Goal: Information Seeking & Learning: Learn about a topic

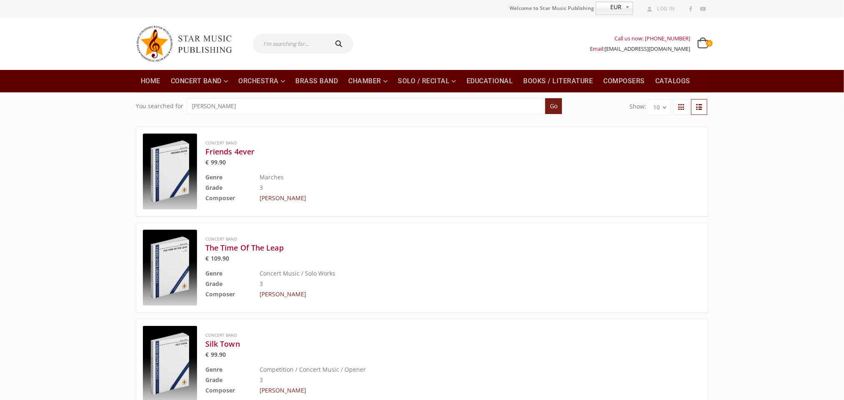
drag, startPoint x: 289, startPoint y: 104, endPoint x: 15, endPoint y: 105, distance: 274.2
paste input "[PERSON_NAME]"
type input "[PERSON_NAME]"
click at [545, 98] on input "Go" at bounding box center [553, 106] width 17 height 16
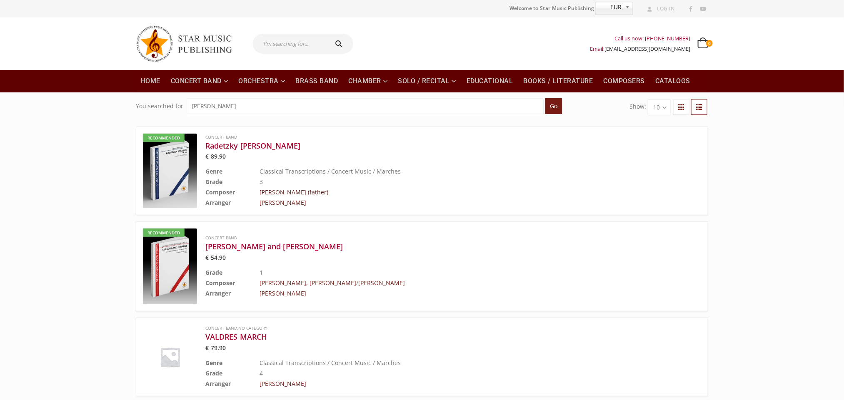
click at [283, 192] on link "Strauss, Johann (father)" at bounding box center [294, 192] width 69 height 8
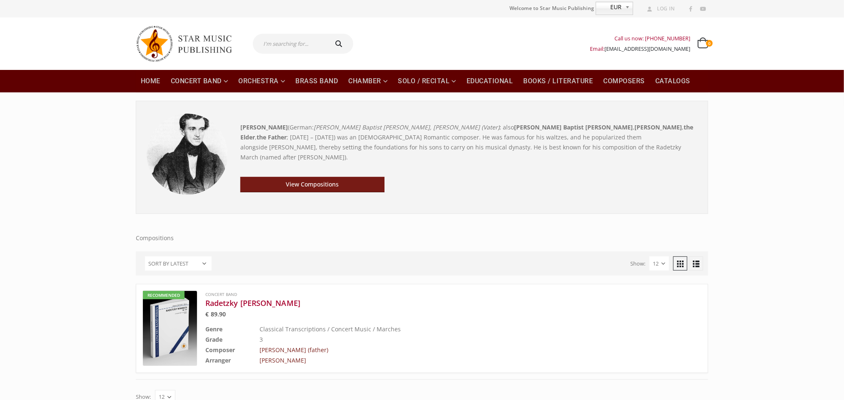
click at [249, 130] on b "Johann Strauss I" at bounding box center [264, 127] width 48 height 8
copy b "Johann"
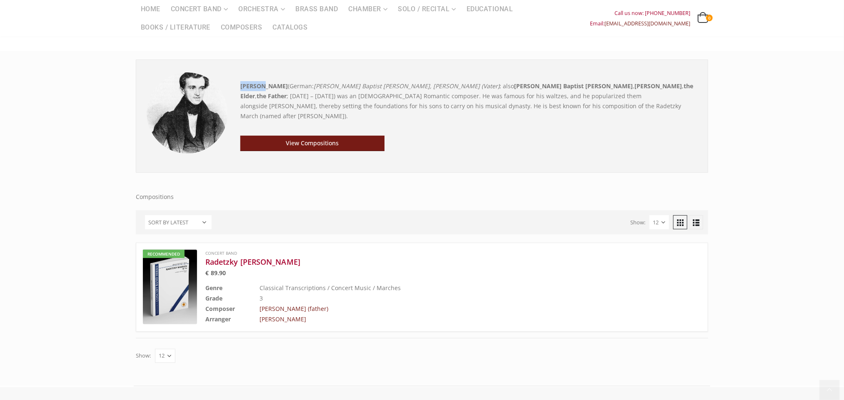
scroll to position [63, 0]
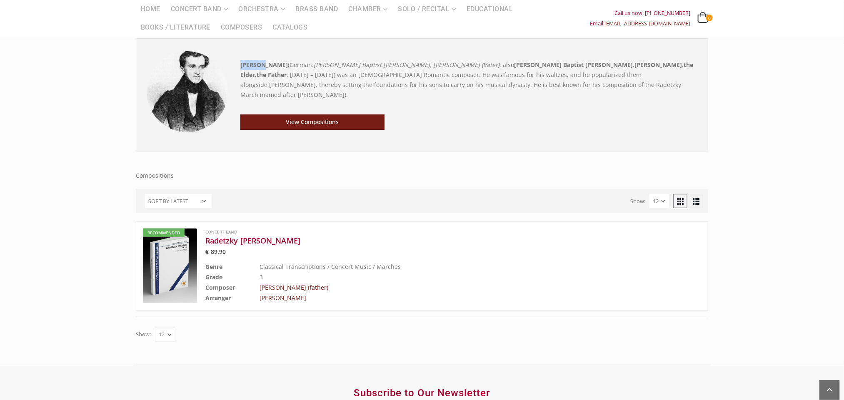
click at [172, 255] on img at bounding box center [170, 266] width 54 height 75
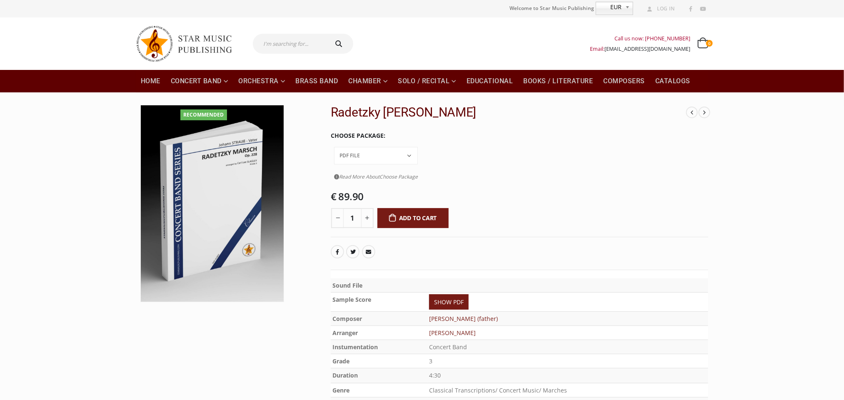
click at [290, 44] on input "text" at bounding box center [290, 44] width 74 height 20
paste input "THORSTEN WOLLMANN"
type input "THORSTEN WOLLMANN"
click at [327, 34] on button "submit" at bounding box center [340, 44] width 27 height 20
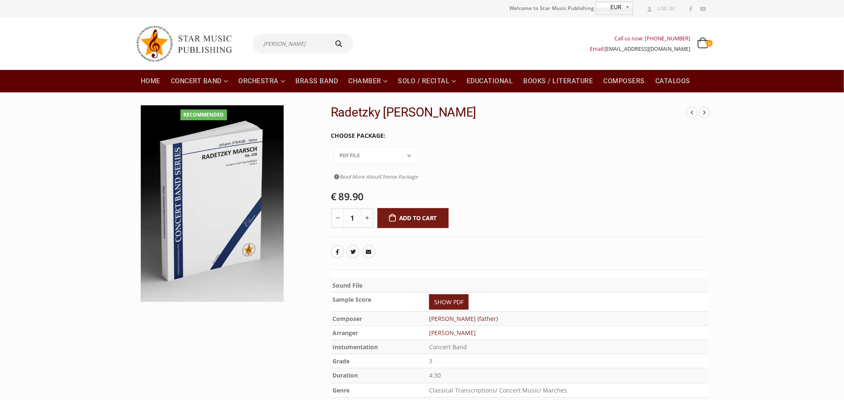
type input "THORSTEN WOLLMANN"
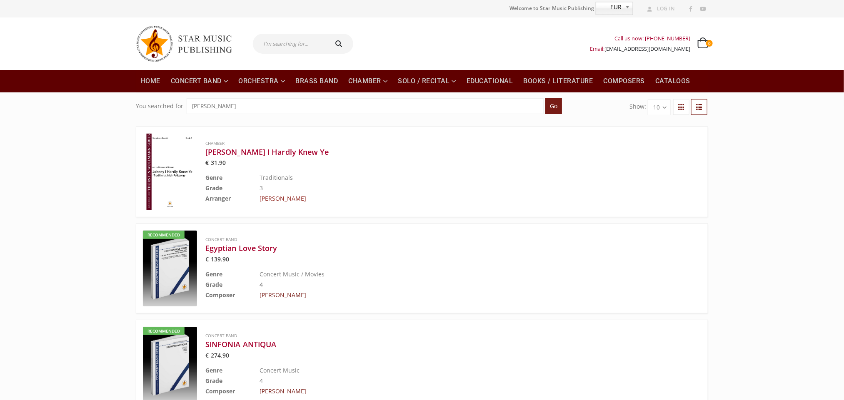
click at [290, 201] on td "[PERSON_NAME]" at bounding box center [460, 198] width 400 height 10
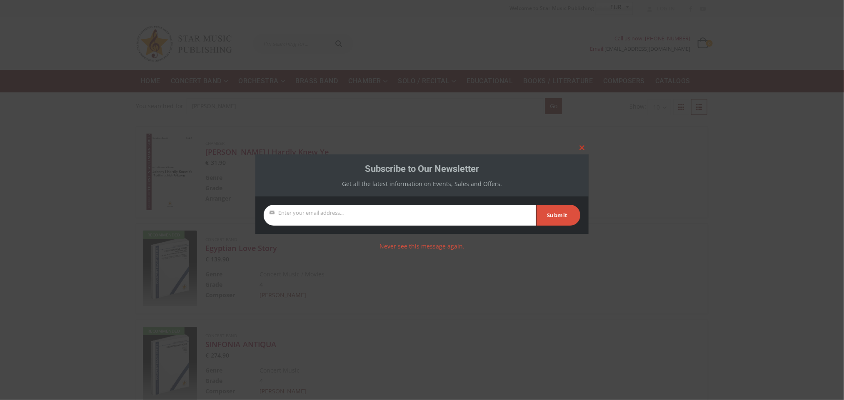
click at [580, 145] on span at bounding box center [581, 147] width 13 height 5
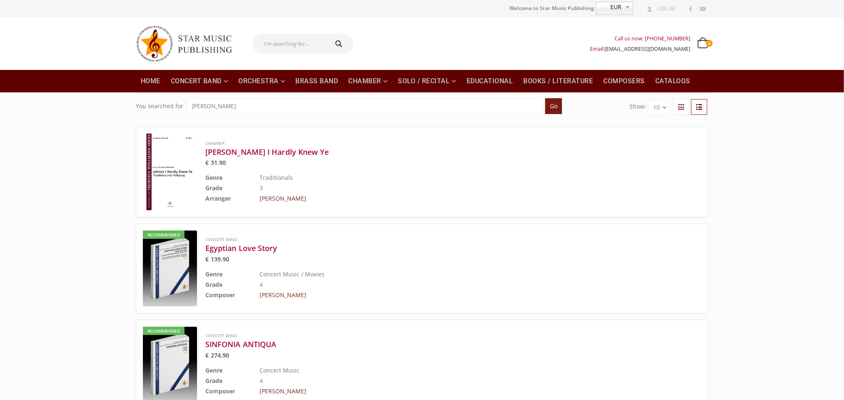
drag, startPoint x: 348, startPoint y: 299, endPoint x: 290, endPoint y: 295, distance: 57.6
click at [290, 295] on td "[PERSON_NAME]" at bounding box center [460, 295] width 400 height 10
copy link "Thorsten"
